Goal: Check status: Check status

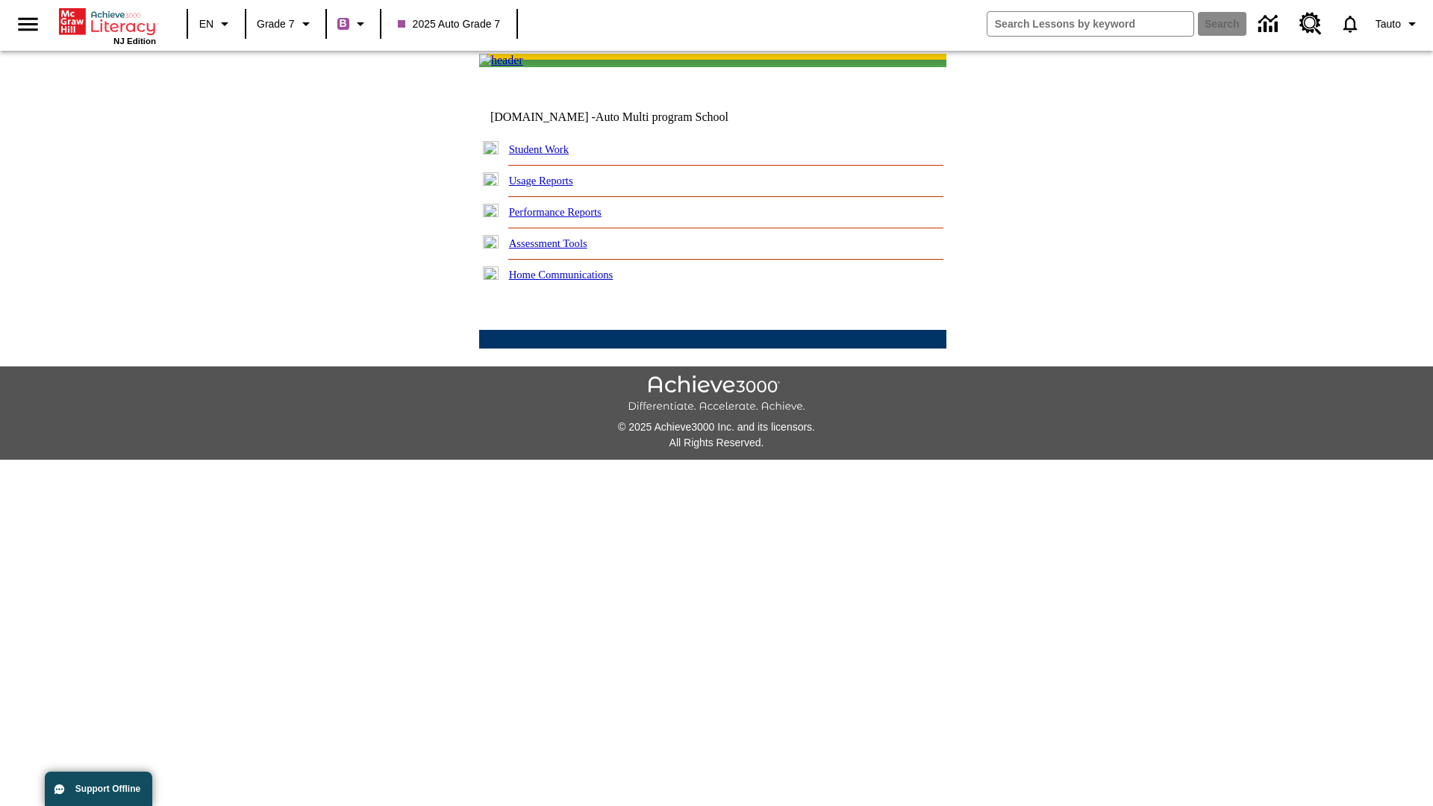
click at [548, 155] on link "Student Work" at bounding box center [539, 149] width 60 height 12
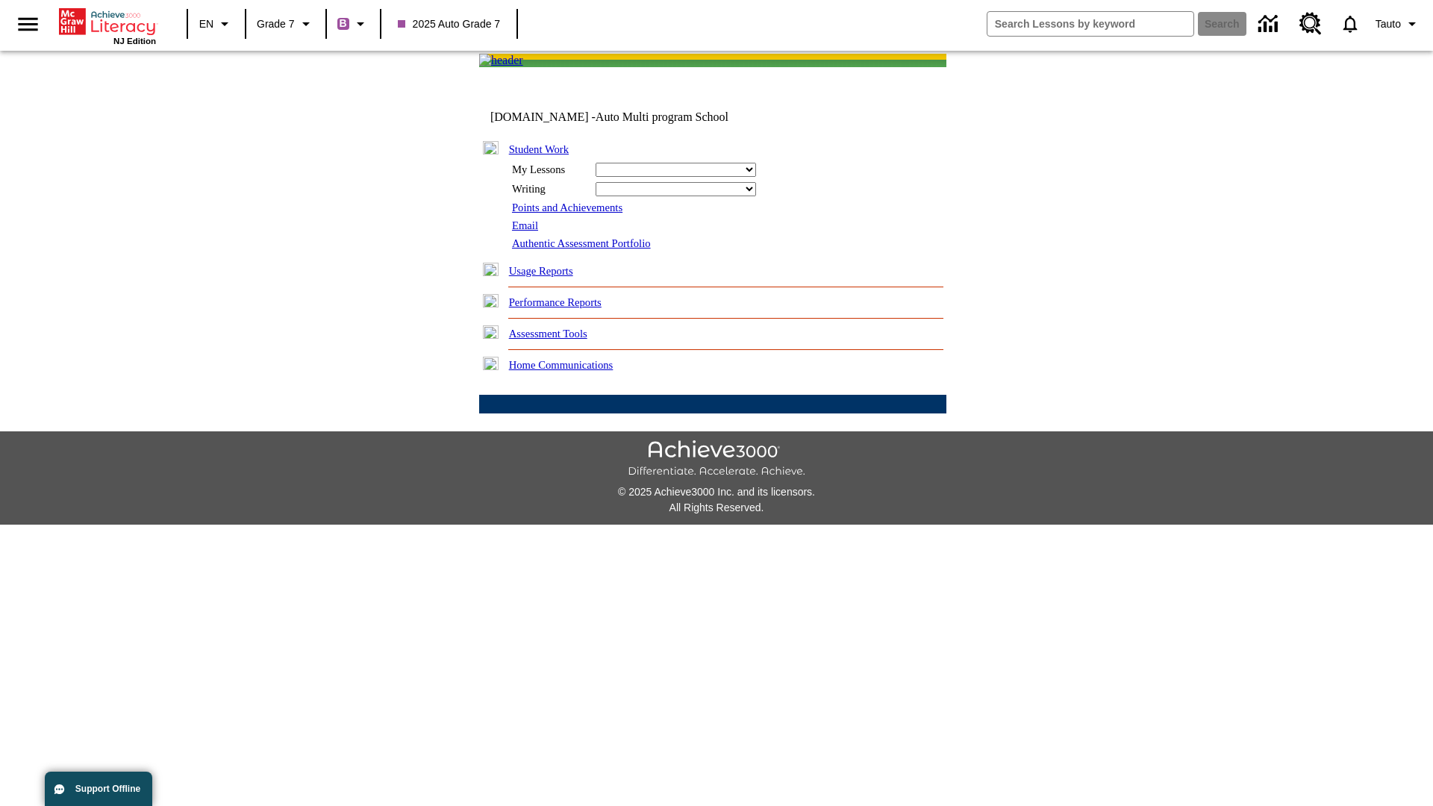
select select "/options/reports/?report_id=24&atype=7&section=2"
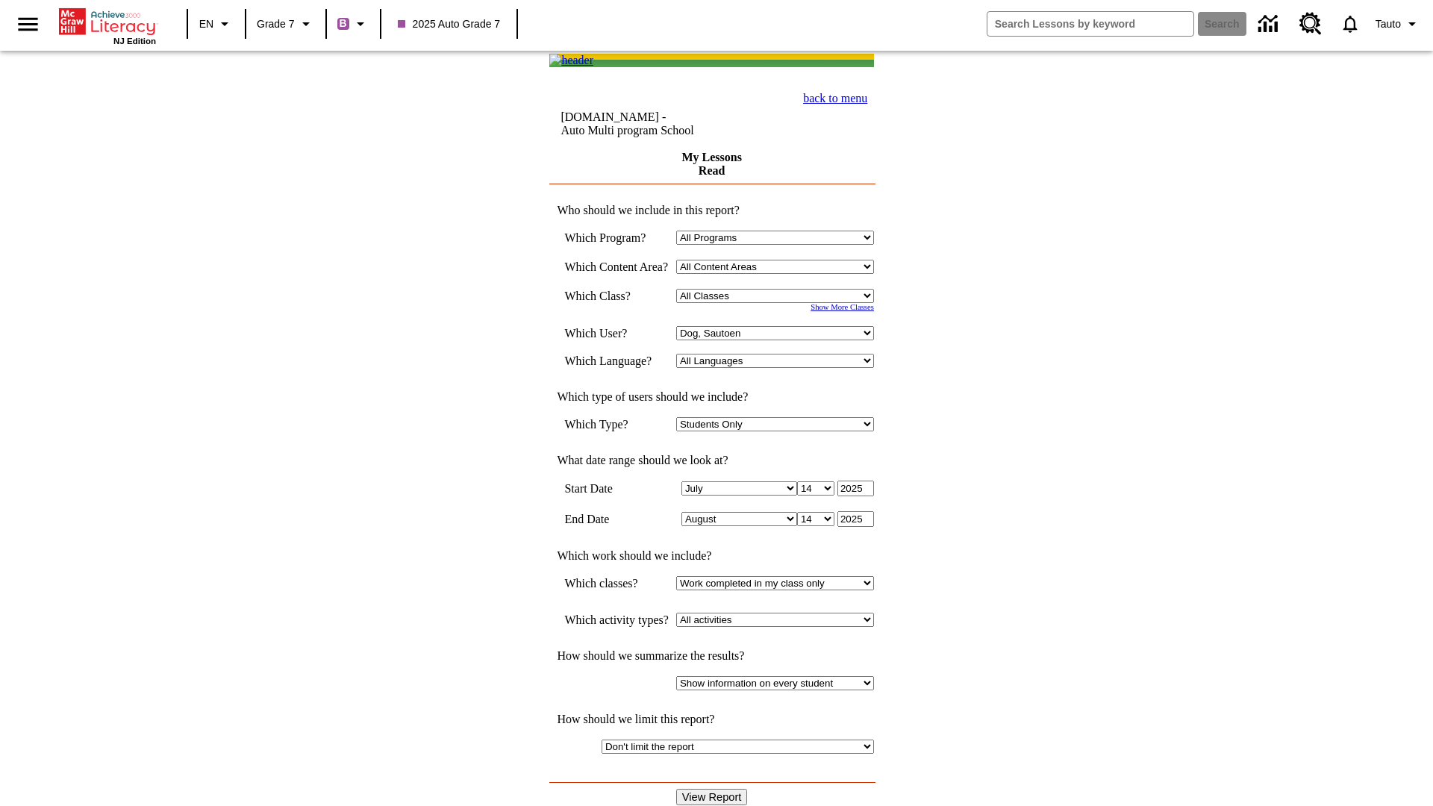
select select "21437138"
select select "4"
type input "2024"
click at [713, 789] on input "View Report" at bounding box center [712, 797] width 72 height 16
